Goal: Task Accomplishment & Management: Manage account settings

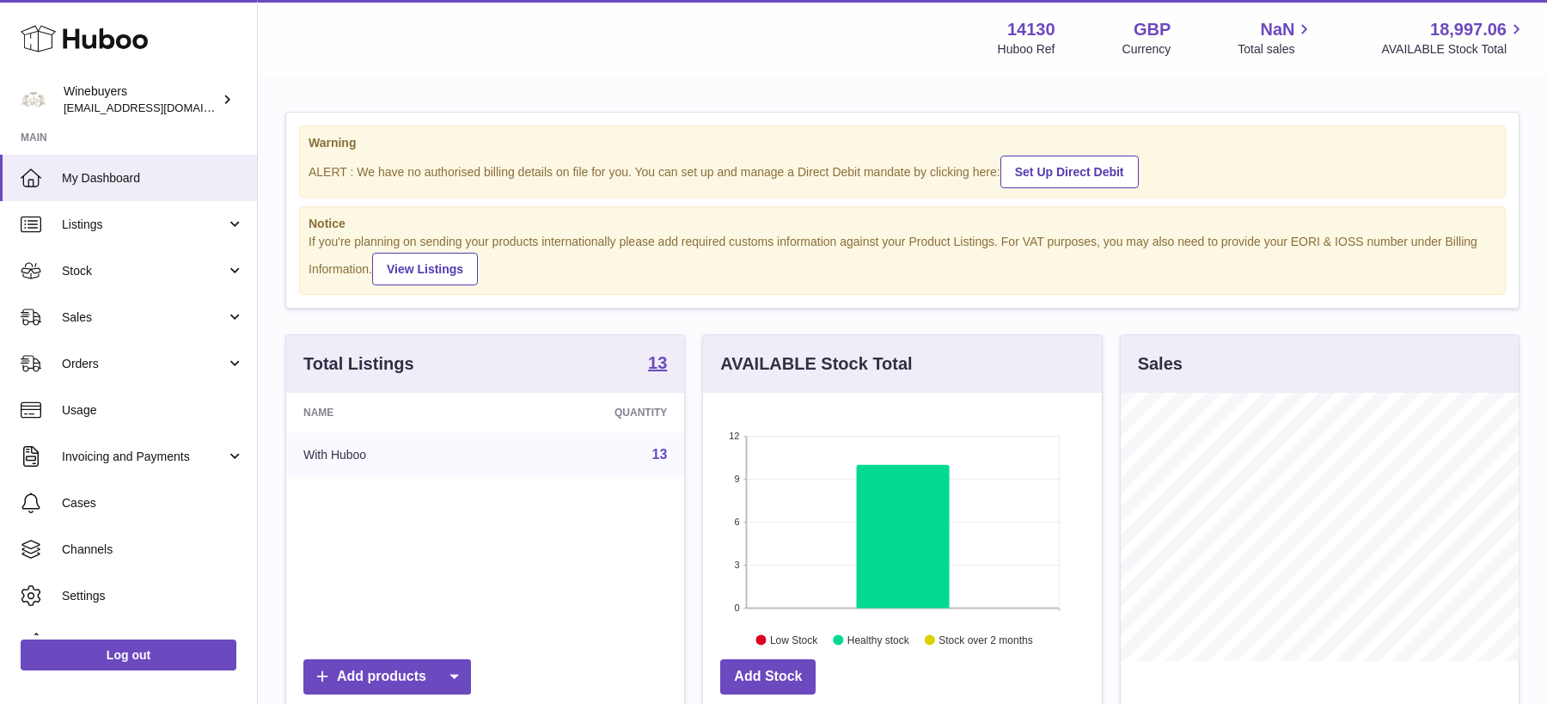
scroll to position [267, 398]
click at [150, 263] on span "Stock" at bounding box center [144, 271] width 164 height 16
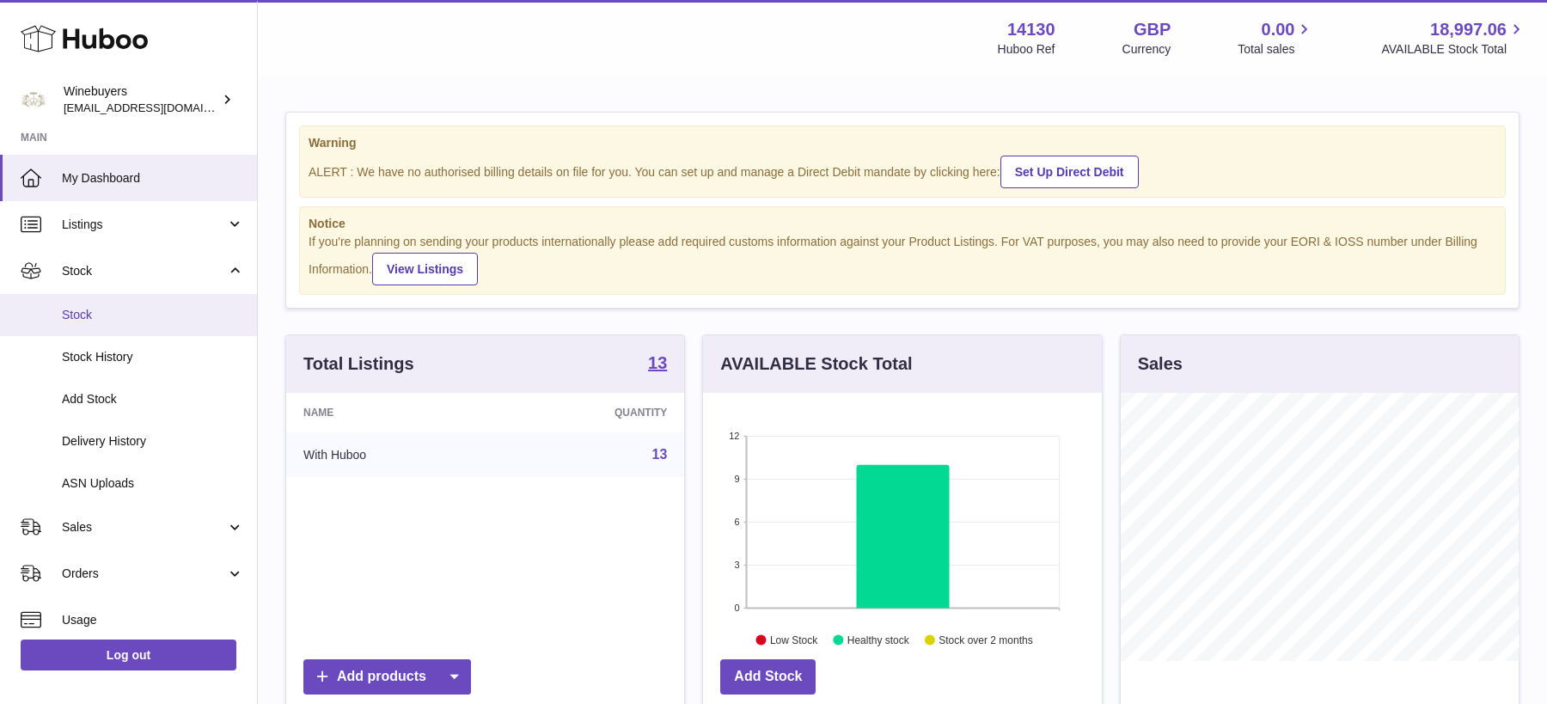
click at [122, 320] on span "Stock" at bounding box center [153, 315] width 182 height 16
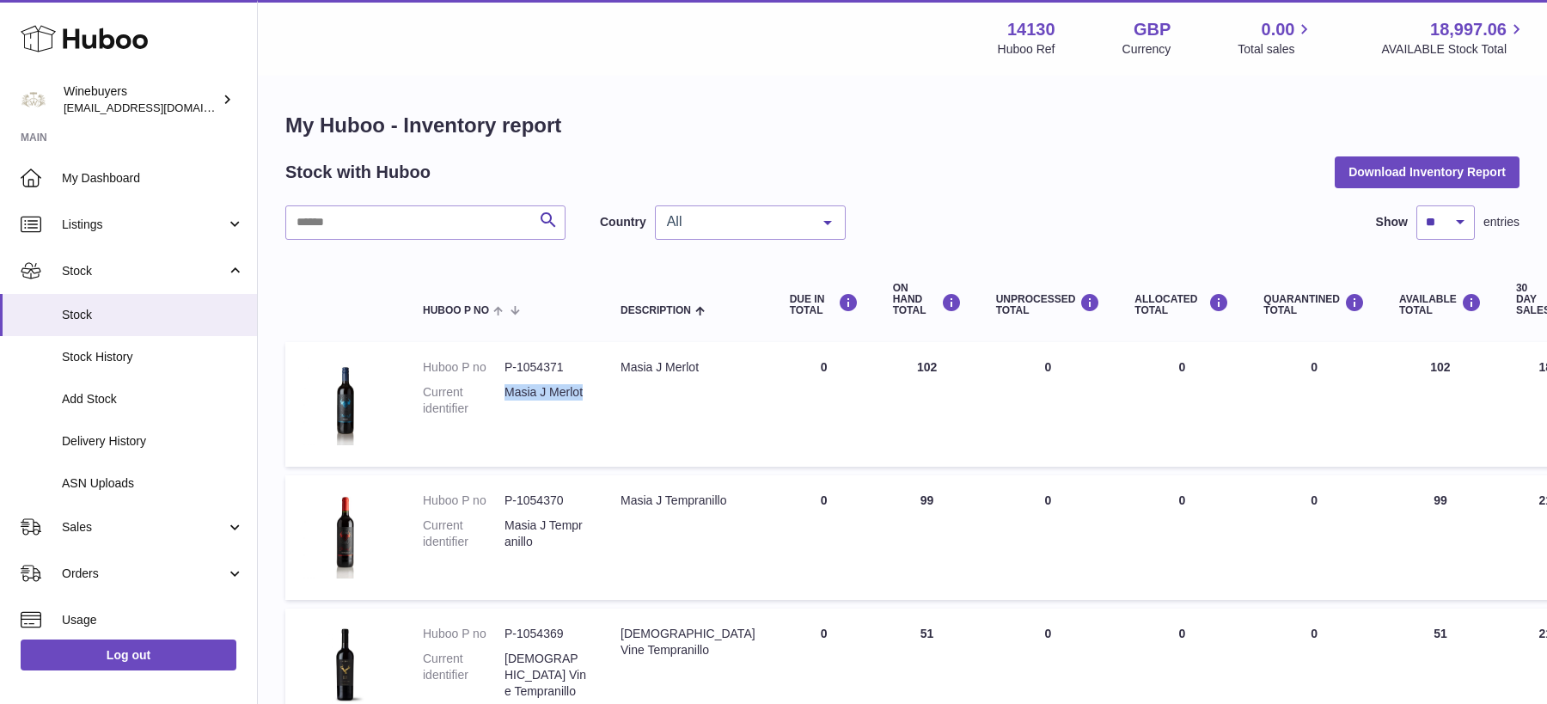
drag, startPoint x: 597, startPoint y: 393, endPoint x: 507, endPoint y: 391, distance: 90.2
click at [507, 391] on td "Huboo P no P-1054371 Current identifier Masia J Merlot" at bounding box center [505, 404] width 198 height 125
copy dd "Masia J Merlot"
drag, startPoint x: 588, startPoint y: 526, endPoint x: 506, endPoint y: 528, distance: 81.7
click at [506, 528] on td "Huboo P no P-1054370 Current identifier Masia J Tempranillo" at bounding box center [505, 537] width 198 height 125
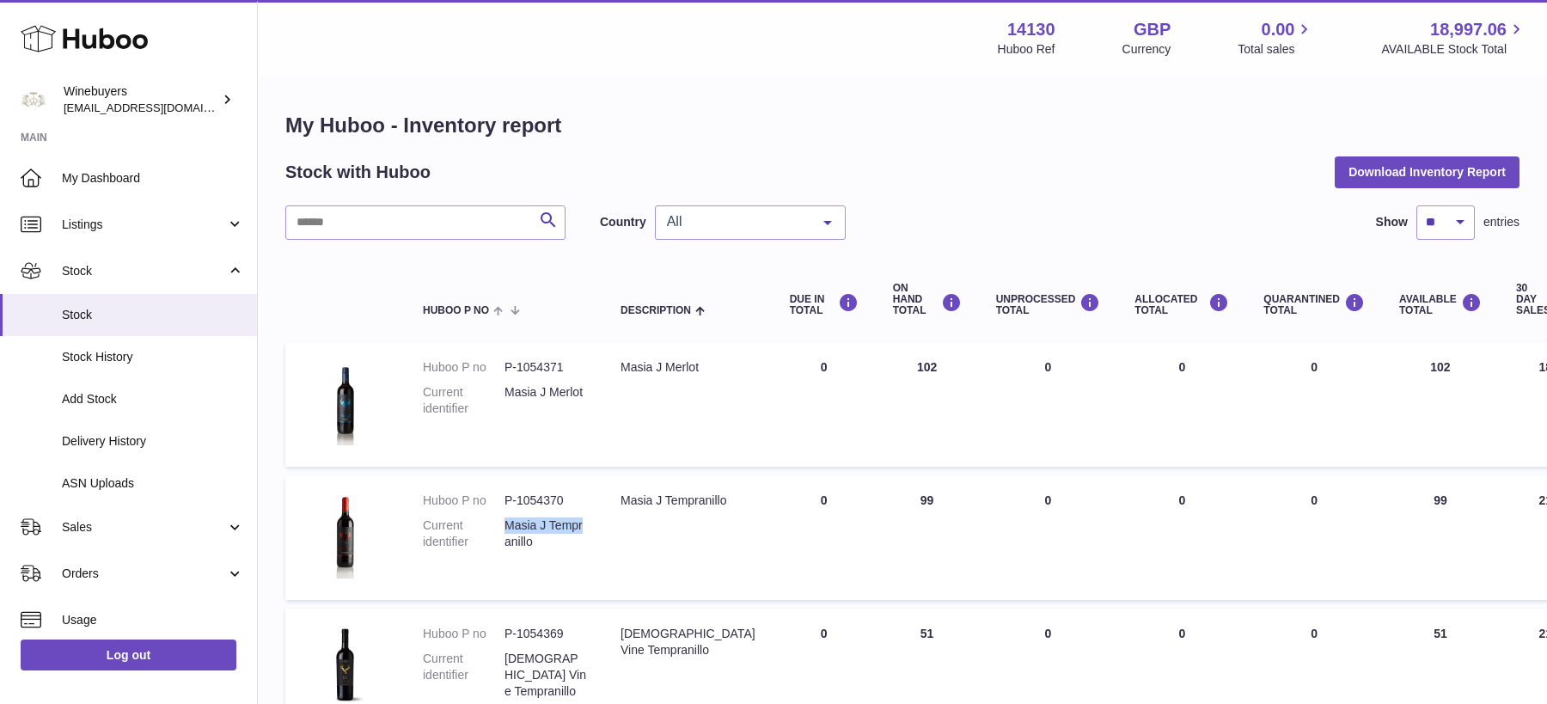
copy dd "Masia J Tempr"
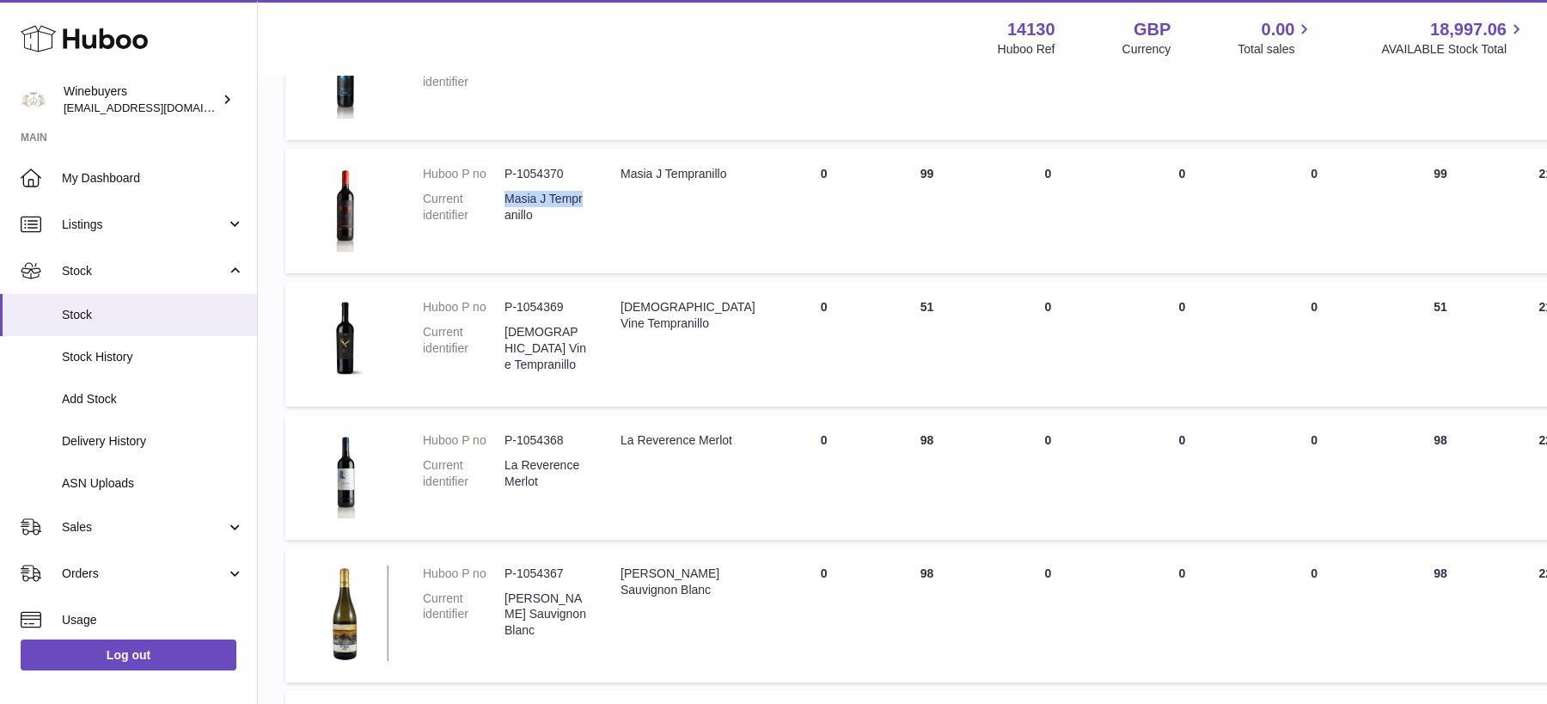
scroll to position [363, 0]
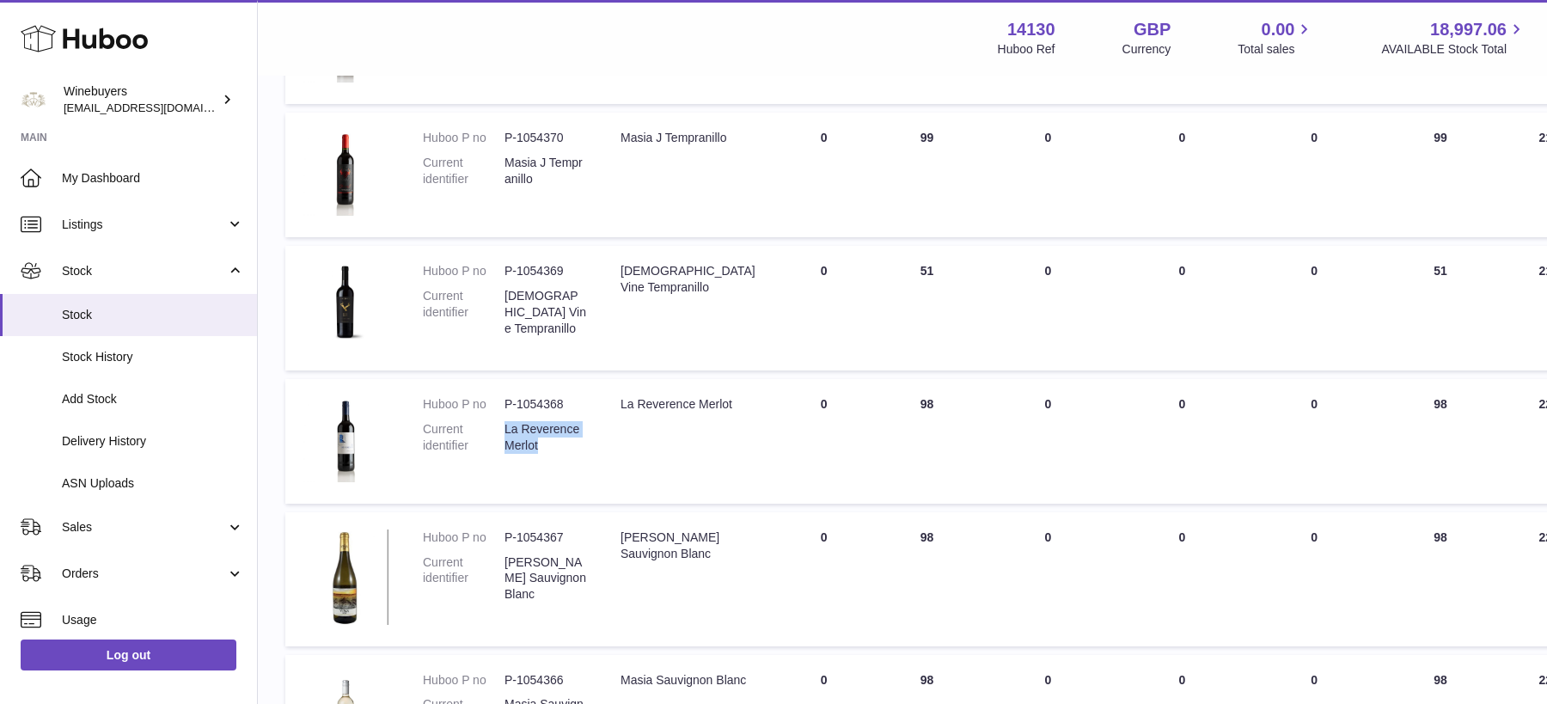
drag, startPoint x: 560, startPoint y: 446, endPoint x: 494, endPoint y: 445, distance: 66.2
click at [494, 445] on dl "Huboo P no P-1054368 Current identifier La Reverence Merlot" at bounding box center [504, 429] width 163 height 66
copy dl "La Reverence Merlot"
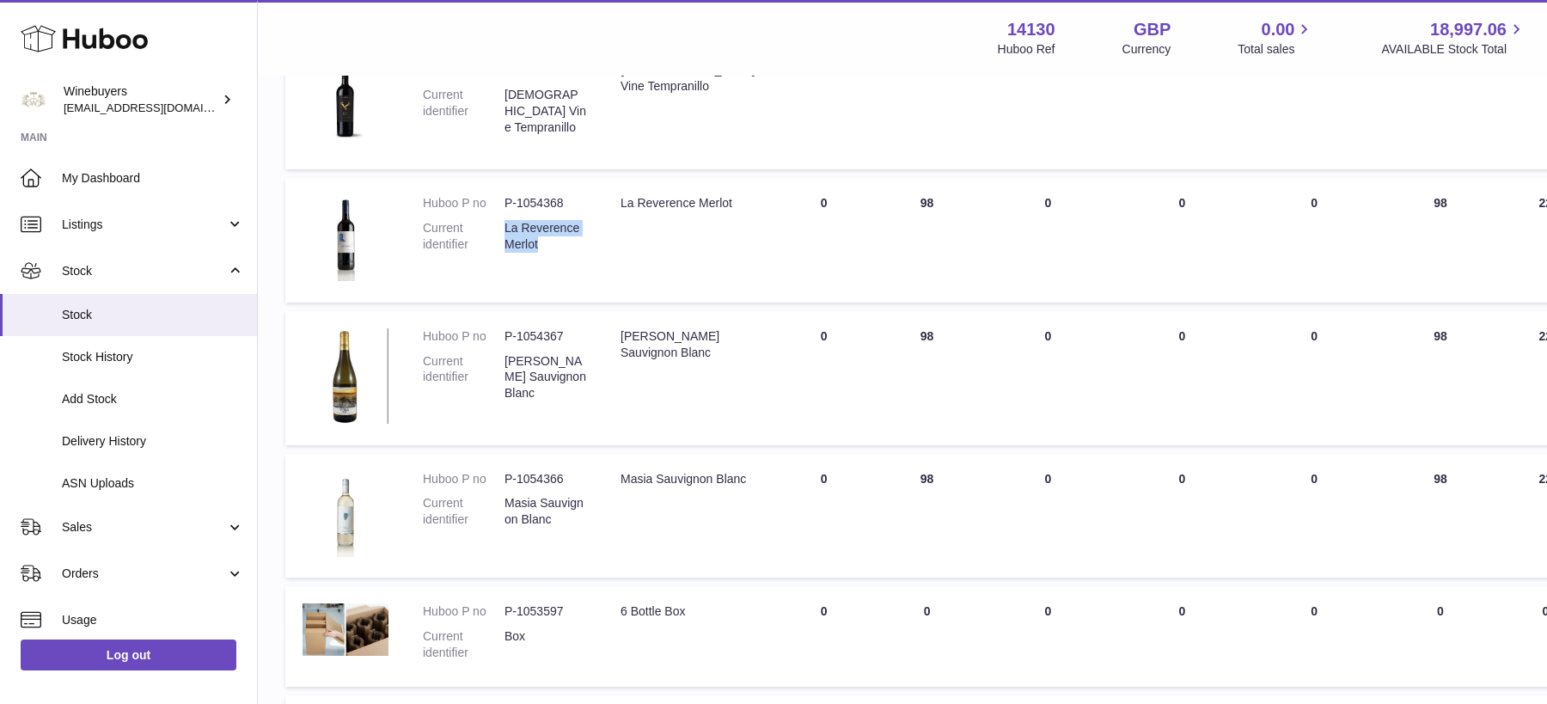
scroll to position [565, 0]
drag, startPoint x: 589, startPoint y: 498, endPoint x: 506, endPoint y: 502, distance: 82.6
click at [506, 502] on td "Huboo P no P-1054366 Current identifier Masia Sauvignon Blanc" at bounding box center [505, 515] width 198 height 125
drag, startPoint x: 568, startPoint y: 518, endPoint x: 506, endPoint y: 509, distance: 62.6
click at [506, 509] on dd "Masia Sauvignon Blanc" at bounding box center [545, 510] width 82 height 33
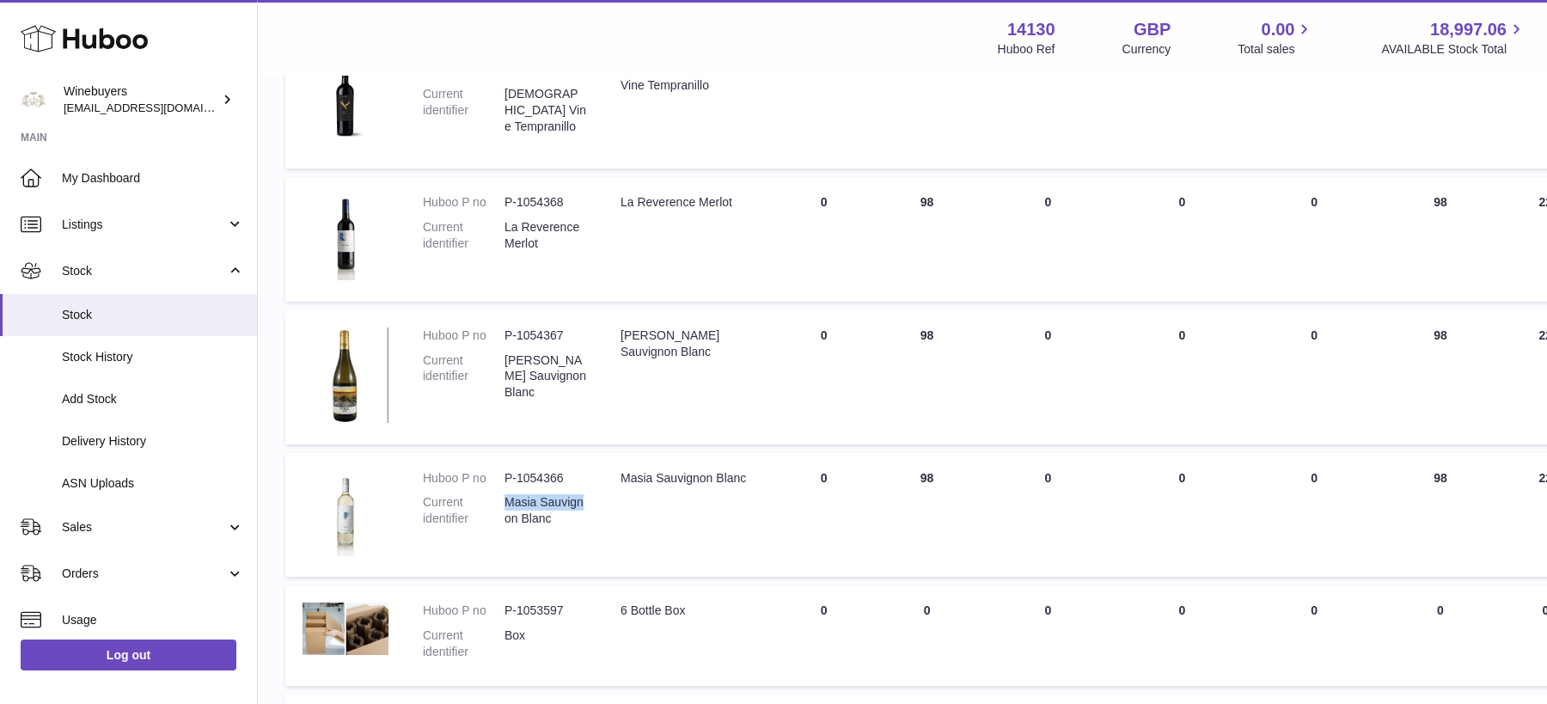
copy dd "Masia Sauvignon Blanc"
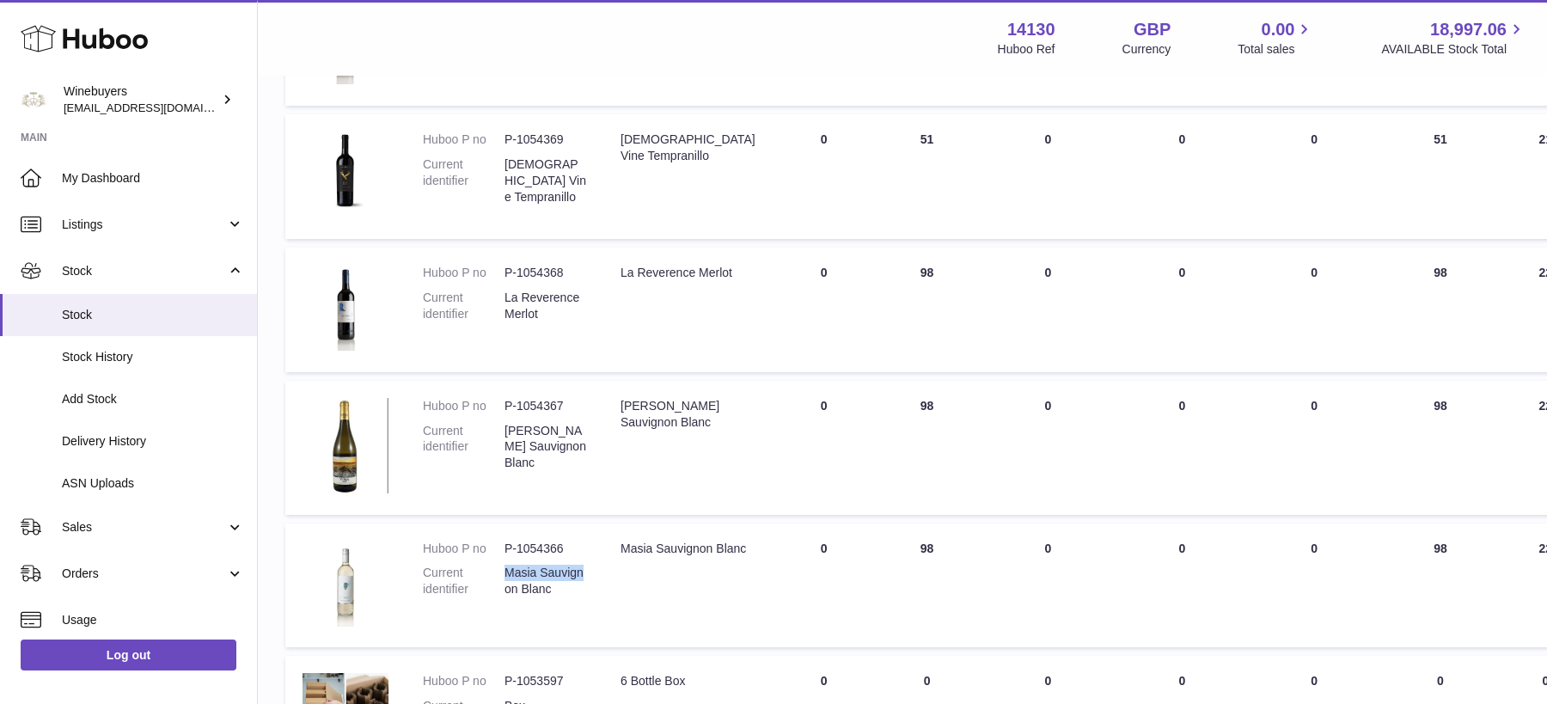
scroll to position [491, 0]
drag, startPoint x: 559, startPoint y: 452, endPoint x: 506, endPoint y: 438, distance: 55.0
click at [506, 438] on dd "Lastra Sauvignon Blanc" at bounding box center [545, 450] width 82 height 49
copy dd "Lastra Sauvignon Blanc"
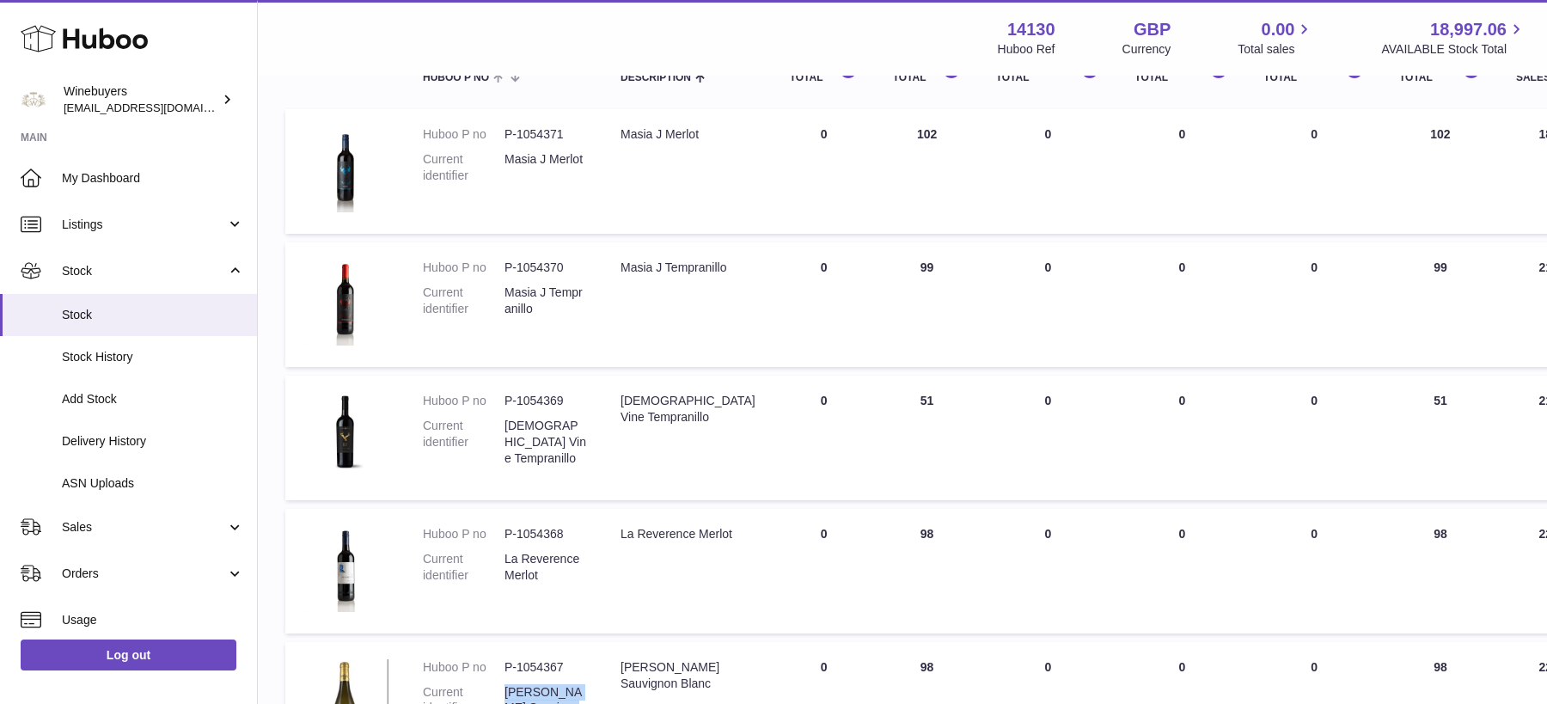
scroll to position [200, 0]
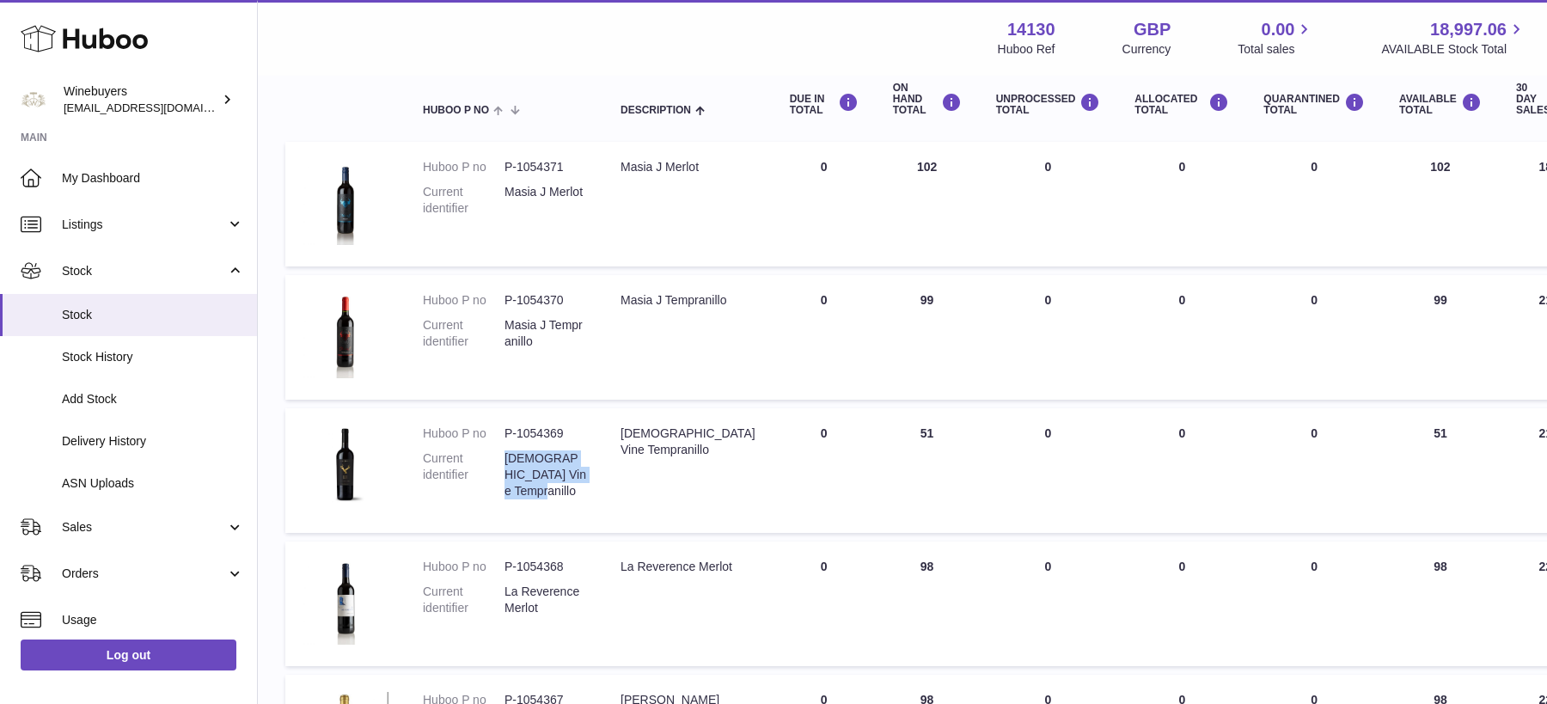
drag, startPoint x: 588, startPoint y: 476, endPoint x: 504, endPoint y: 459, distance: 85.1
click at [504, 459] on td "Huboo P no P-1054369 Current identifier 100 Year Old Vine Tempranillo" at bounding box center [505, 470] width 198 height 125
copy dd "100 Year Old Vine Tempranillo"
